Goal: Task Accomplishment & Management: Manage account settings

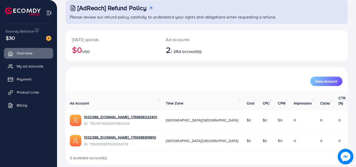
scroll to position [33, 0]
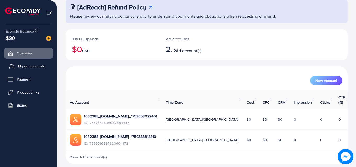
click at [39, 65] on span "My ad accounts" at bounding box center [31, 66] width 27 height 5
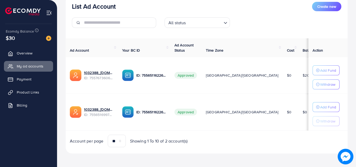
scroll to position [68, 0]
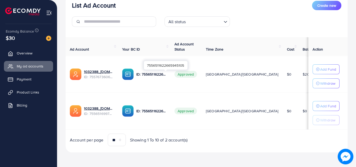
click at [156, 76] on p "ID: 7556511622665945105" at bounding box center [151, 74] width 30 height 6
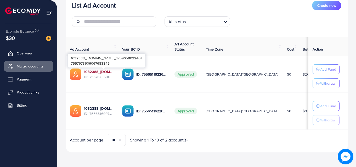
click at [102, 71] on link "1032388_[DOMAIN_NAME]_1759658022401" at bounding box center [99, 71] width 30 height 5
click at [92, 73] on link "1032388_[DOMAIN_NAME]_1759658022401" at bounding box center [99, 71] width 30 height 5
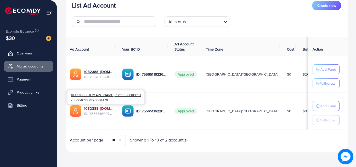
click at [100, 108] on link "1032388_[DOMAIN_NAME]_1759388818810" at bounding box center [99, 108] width 30 height 5
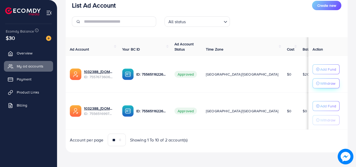
click at [320, 83] on p "Withdraw" at bounding box center [327, 83] width 15 height 6
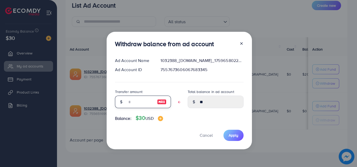
click at [128, 102] on input "text" at bounding box center [140, 102] width 26 height 13
click at [202, 138] on span "Cancel" at bounding box center [206, 136] width 13 height 6
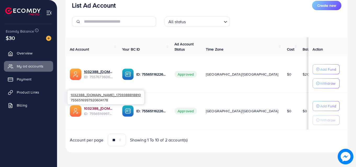
click at [112, 109] on link "1032388_[DOMAIN_NAME]_1759388818810" at bounding box center [99, 108] width 30 height 5
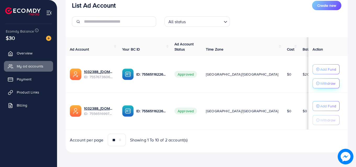
click at [320, 85] on p "Withdraw" at bounding box center [327, 83] width 15 height 6
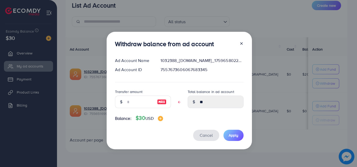
click at [209, 138] on span "Cancel" at bounding box center [206, 136] width 13 height 6
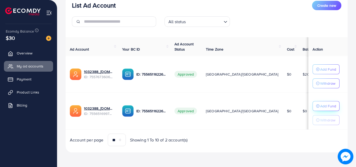
click at [320, 103] on p "Add Fund" at bounding box center [328, 106] width 16 height 6
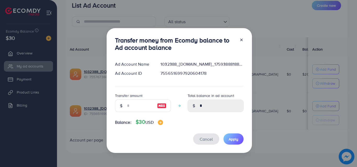
click at [205, 138] on span "Cancel" at bounding box center [206, 140] width 13 height 6
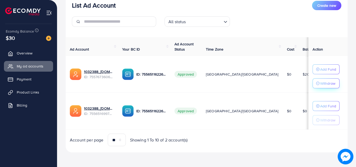
click at [312, 80] on button "Withdraw" at bounding box center [325, 84] width 27 height 10
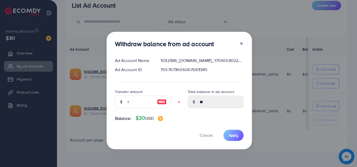
drag, startPoint x: 160, startPoint y: 70, endPoint x: 212, endPoint y: 69, distance: 52.0
click at [212, 69] on div "7557673606067683345" at bounding box center [201, 70] width 91 height 6
click at [240, 44] on icon at bounding box center [241, 44] width 4 height 4
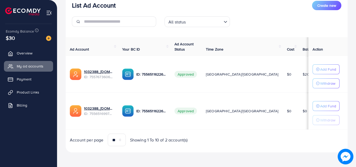
click at [225, 22] on polyline "Search for option" at bounding box center [225, 21] width 3 height 1
click at [262, 16] on div "List Ad Account Create new All status Loading... All status Approved Not Approv…" at bounding box center [207, 16] width 282 height 30
click at [138, 49] on span "Your BC ID" at bounding box center [131, 49] width 18 height 5
drag, startPoint x: 138, startPoint y: 49, endPoint x: 134, endPoint y: 51, distance: 4.5
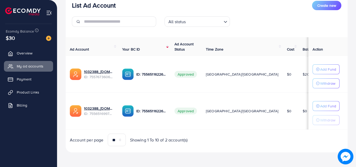
click at [134, 51] on span "Your BC ID" at bounding box center [131, 49] width 18 height 5
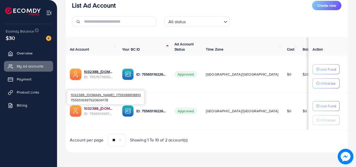
click at [94, 111] on link "1032388_[DOMAIN_NAME]_1759388818810" at bounding box center [99, 108] width 30 height 5
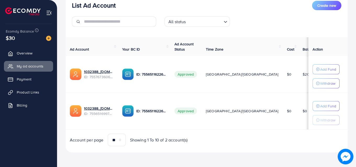
scroll to position [68, 0]
click at [14, 106] on icon at bounding box center [11, 105] width 5 height 5
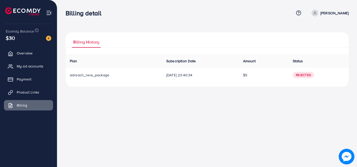
click at [302, 77] on span "Rejected" at bounding box center [303, 75] width 21 height 6
drag, startPoint x: 196, startPoint y: 76, endPoint x: 147, endPoint y: 75, distance: 49.1
click at [147, 75] on tr "adreach_new_package 13/09/2025, 23:40:34 $5 Rejected" at bounding box center [207, 75] width 283 height 15
